Goal: Connect with others: Connect with others

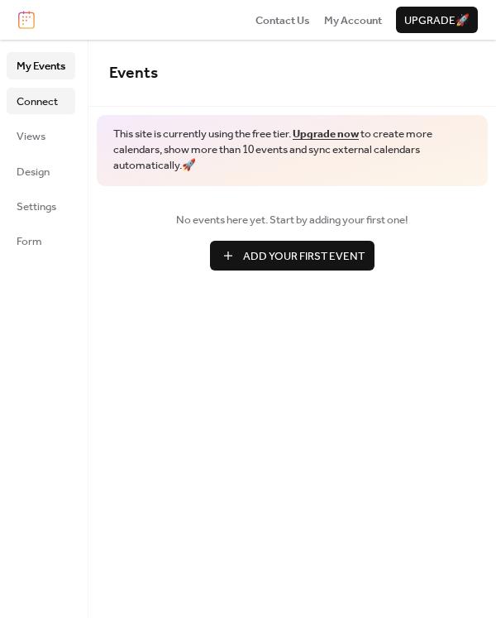
click at [44, 103] on span "Connect" at bounding box center [37, 101] width 41 height 17
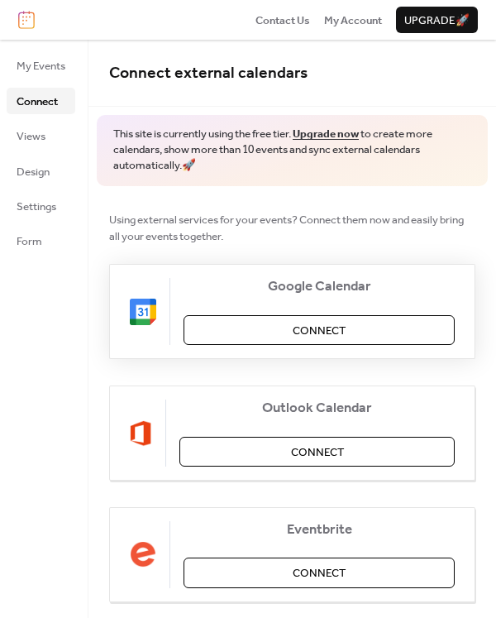
click at [315, 331] on span "Connect" at bounding box center [319, 330] width 53 height 17
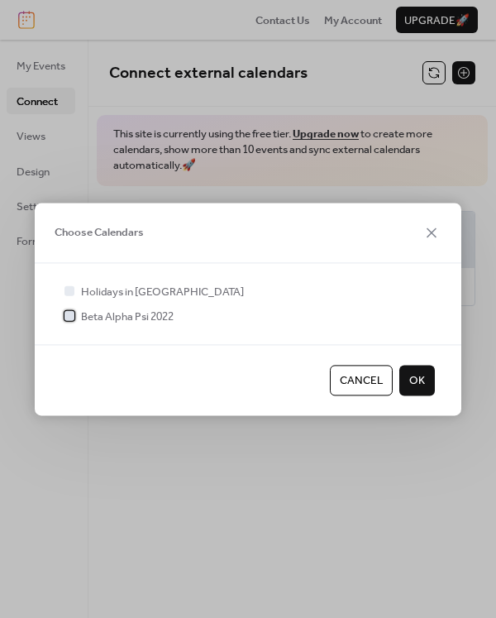
click at [75, 317] on div at bounding box center [69, 316] width 17 height 17
click at [429, 377] on button "OK" at bounding box center [417, 380] width 36 height 30
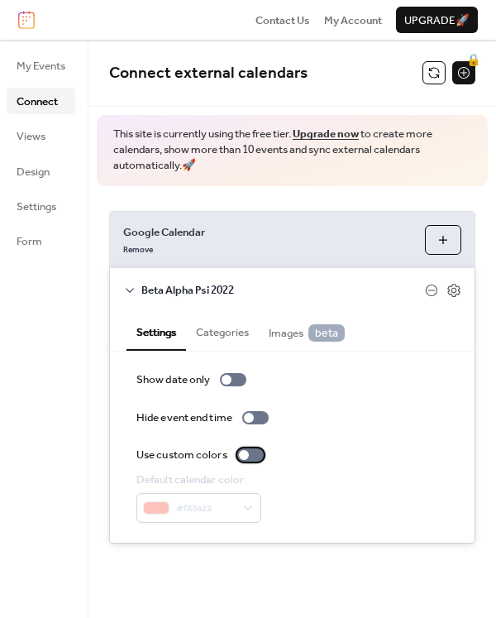
click at [241, 460] on label "Use custom colors" at bounding box center [203, 454] width 134 height 17
click at [384, 558] on div "Google Calendar Remove Choose Calendars Beta Alpha Psi 2022 Settings Categories…" at bounding box center [292, 377] width 408 height 383
